Goal: Transaction & Acquisition: Purchase product/service

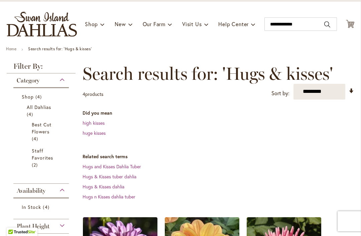
scroll to position [59, 0]
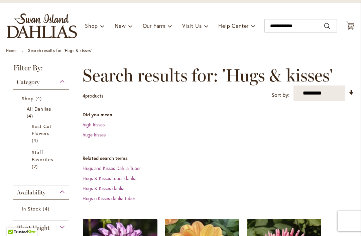
click at [49, 125] on span "Best Cut Flowers" at bounding box center [42, 129] width 20 height 13
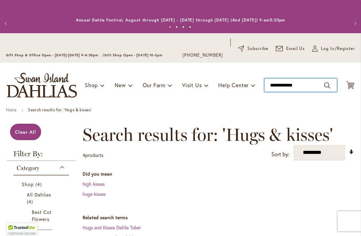
click at [324, 88] on input "**********" at bounding box center [301, 84] width 73 height 13
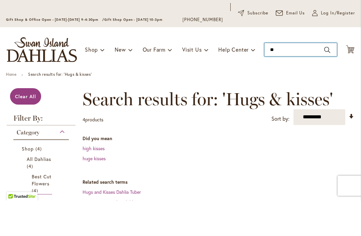
type input "*"
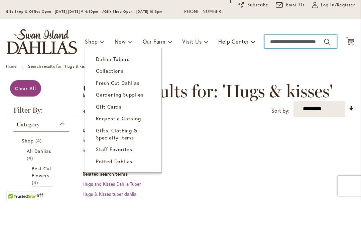
scroll to position [4, 0]
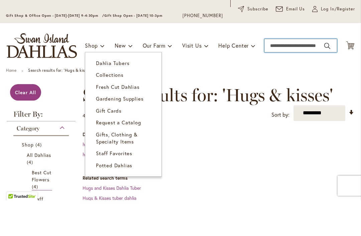
click at [128, 95] on span "Dahlia Tubers" at bounding box center [112, 98] width 33 height 7
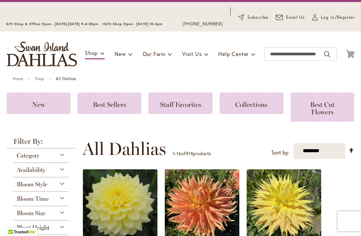
scroll to position [107, 0]
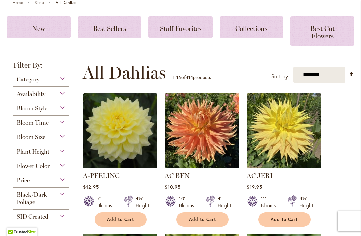
click at [62, 137] on div "Bloom Size" at bounding box center [41, 135] width 56 height 11
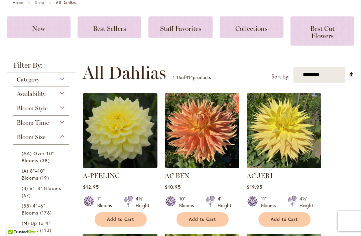
scroll to position [238, 0]
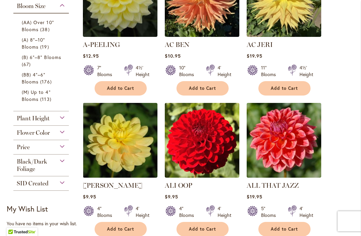
click at [57, 59] on span "(B) 6"–8" Blooms" at bounding box center [41, 57] width 39 height 6
